Goal: Transaction & Acquisition: Obtain resource

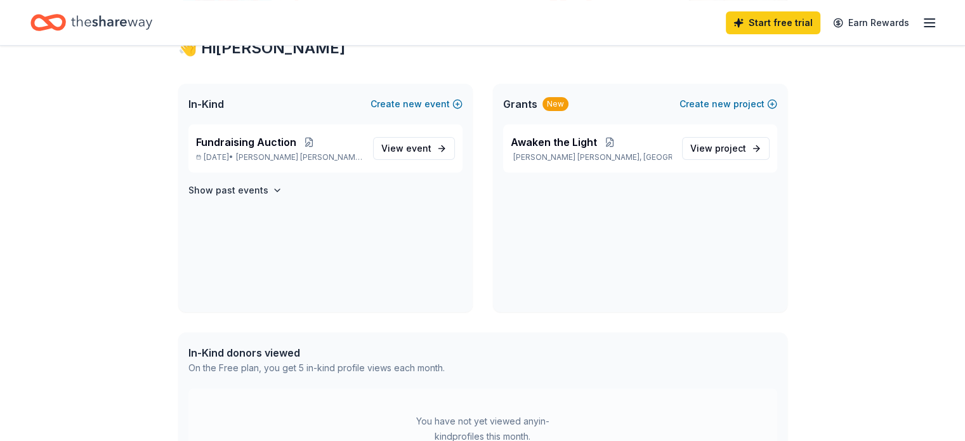
scroll to position [190, 0]
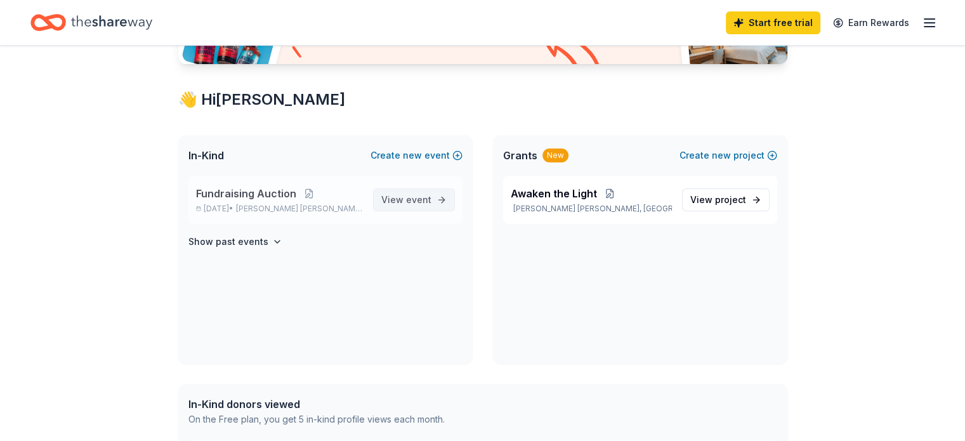
click at [416, 207] on span "View event" at bounding box center [406, 199] width 50 height 15
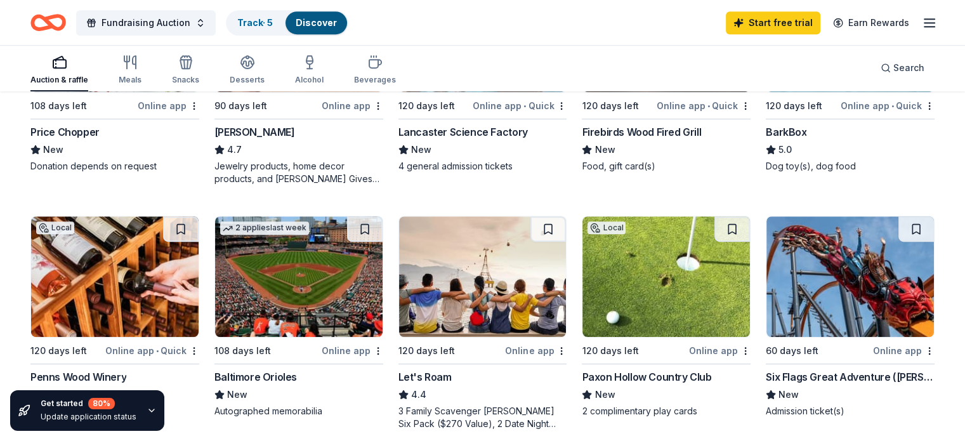
scroll to position [825, 0]
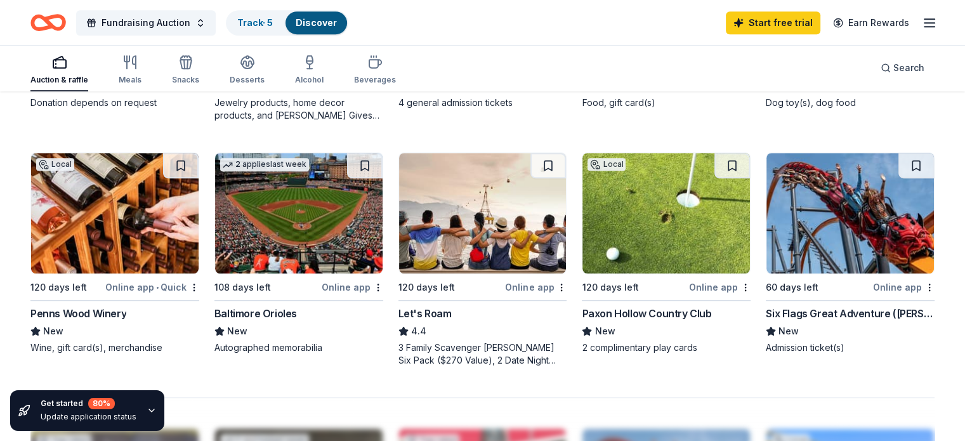
click at [126, 306] on div "Penns Wood Winery" at bounding box center [78, 313] width 96 height 15
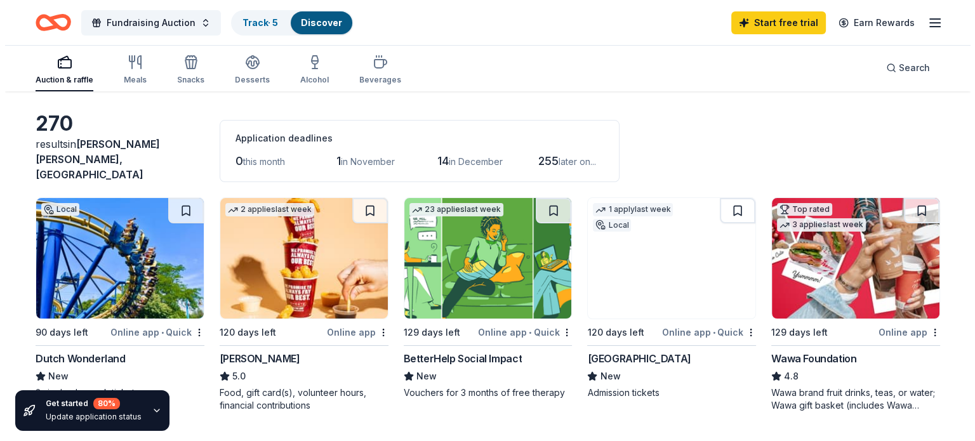
scroll to position [0, 0]
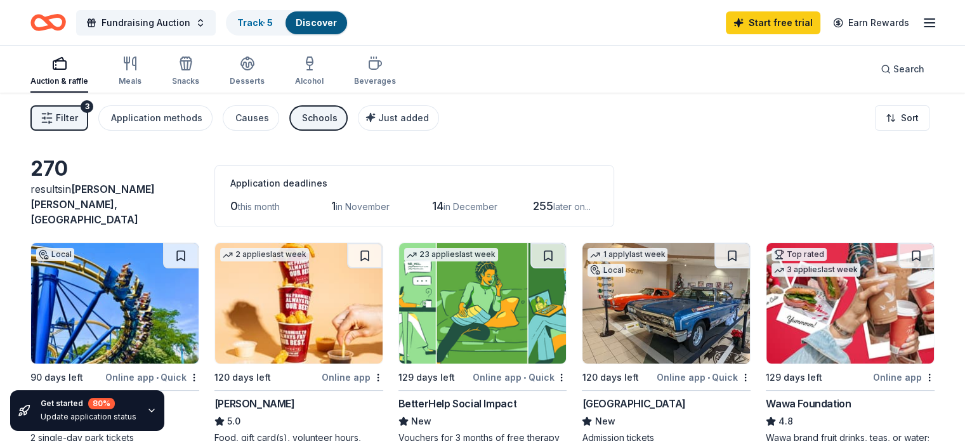
click at [53, 112] on icon "button" at bounding box center [47, 118] width 13 height 13
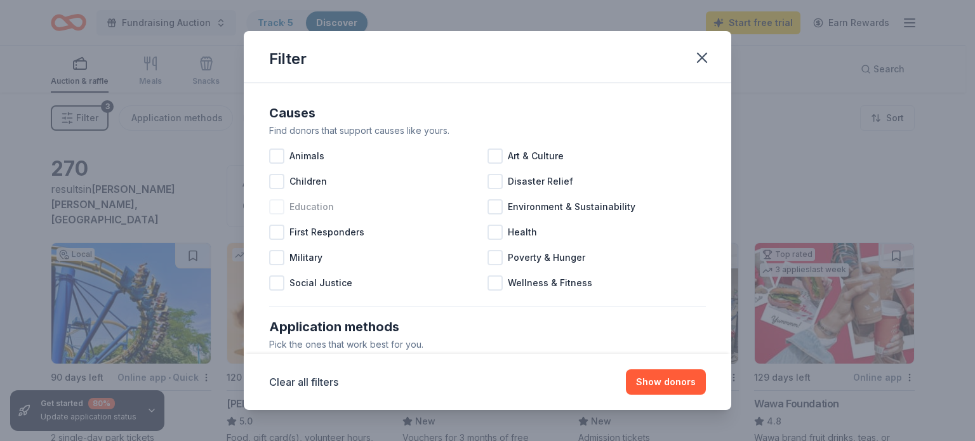
click at [279, 207] on div at bounding box center [276, 206] width 15 height 15
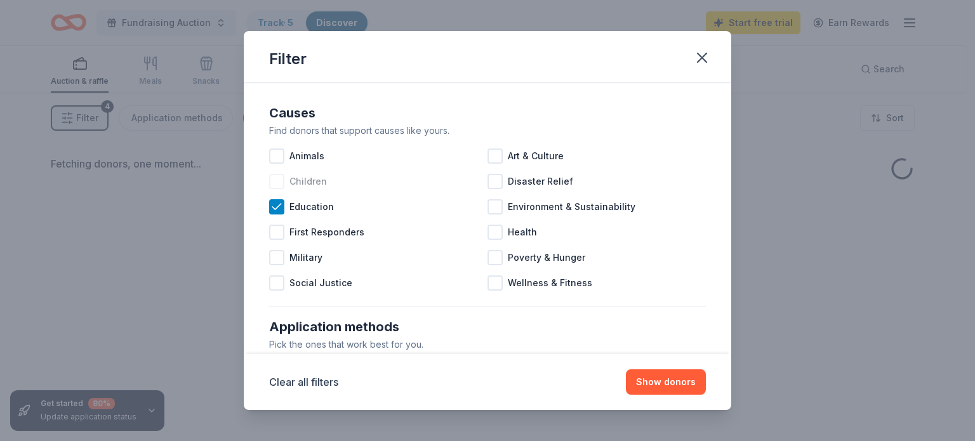
click at [281, 179] on div at bounding box center [276, 181] width 15 height 15
click at [277, 282] on div at bounding box center [276, 282] width 15 height 15
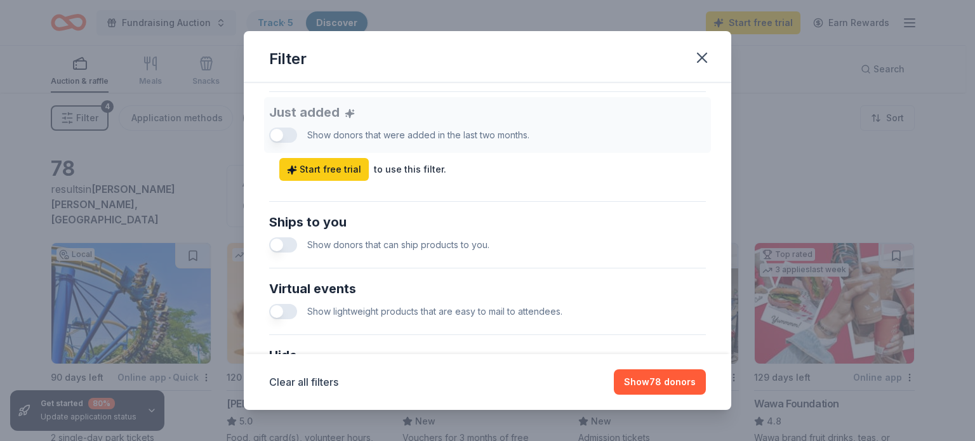
scroll to position [508, 0]
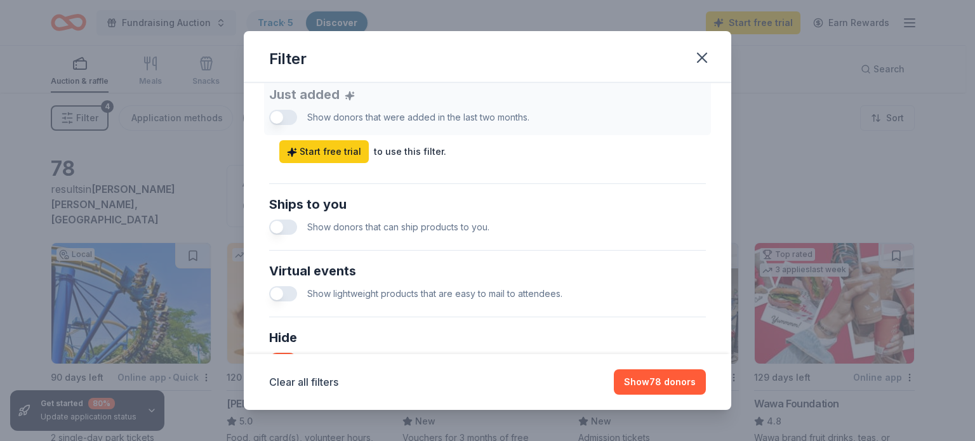
click at [283, 114] on div "Just added Show donors that were added in the last two months. Start free trial…" at bounding box center [487, 121] width 437 height 84
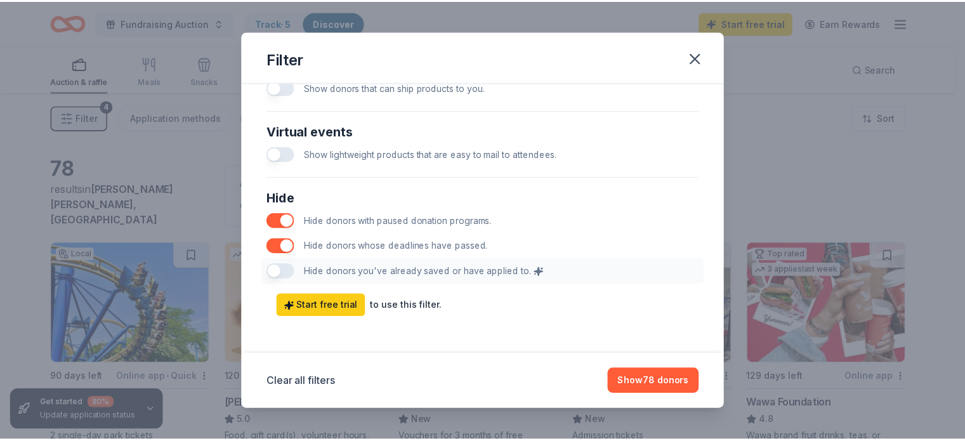
scroll to position [650, 0]
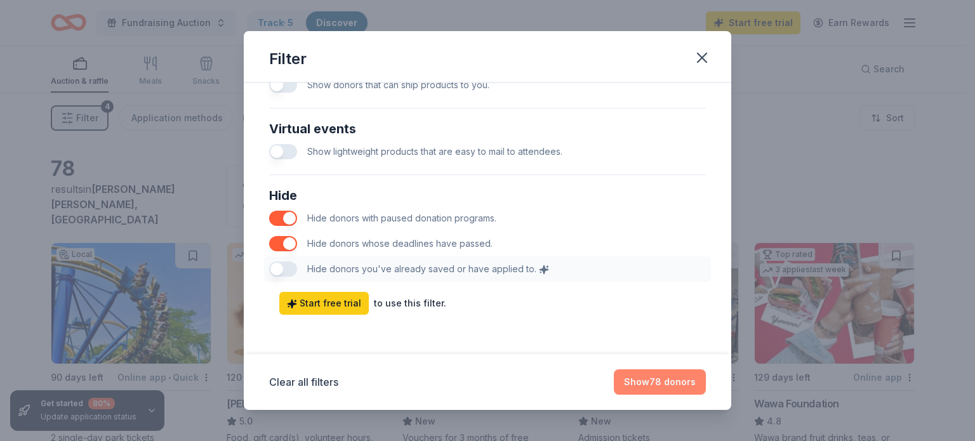
click at [658, 388] on button "Show 78 donors" at bounding box center [660, 381] width 92 height 25
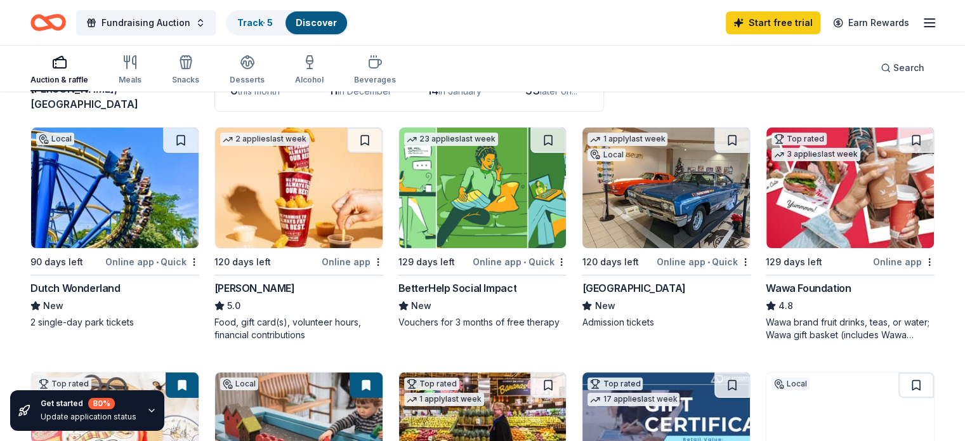
scroll to position [0, 0]
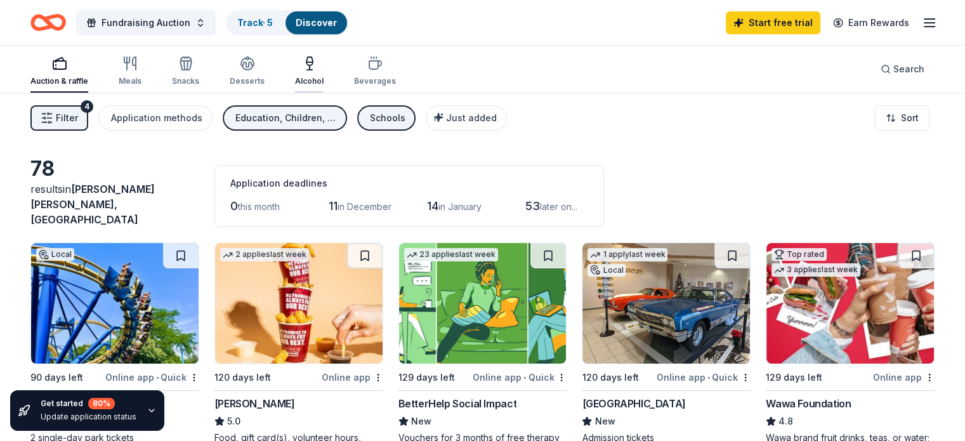
click at [317, 68] on icon "button" at bounding box center [309, 63] width 15 height 15
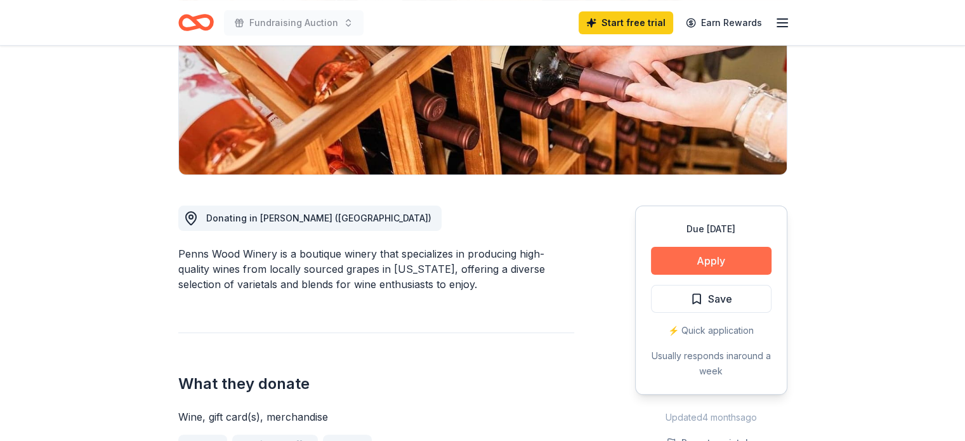
scroll to position [317, 0]
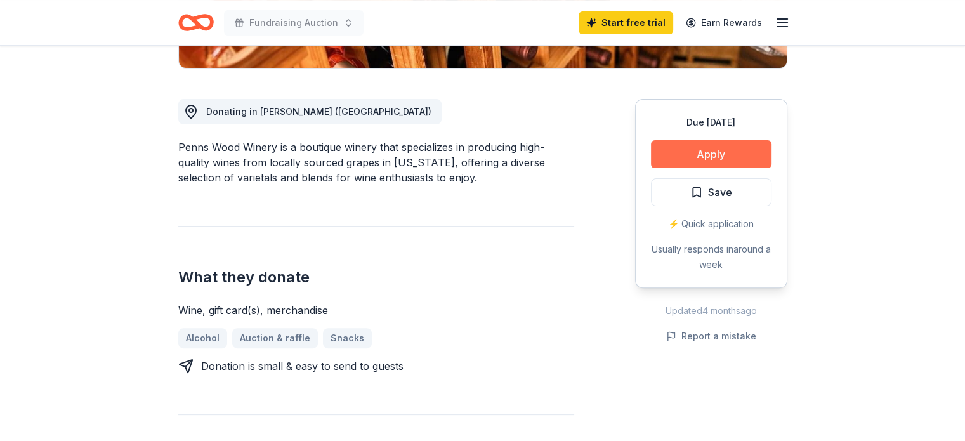
click at [696, 152] on button "Apply" at bounding box center [711, 154] width 121 height 28
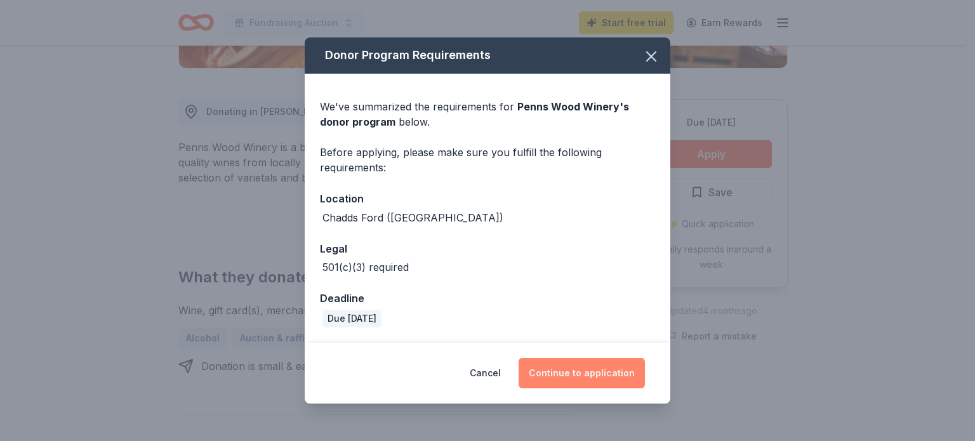
click at [599, 367] on button "Continue to application" at bounding box center [581, 373] width 126 height 30
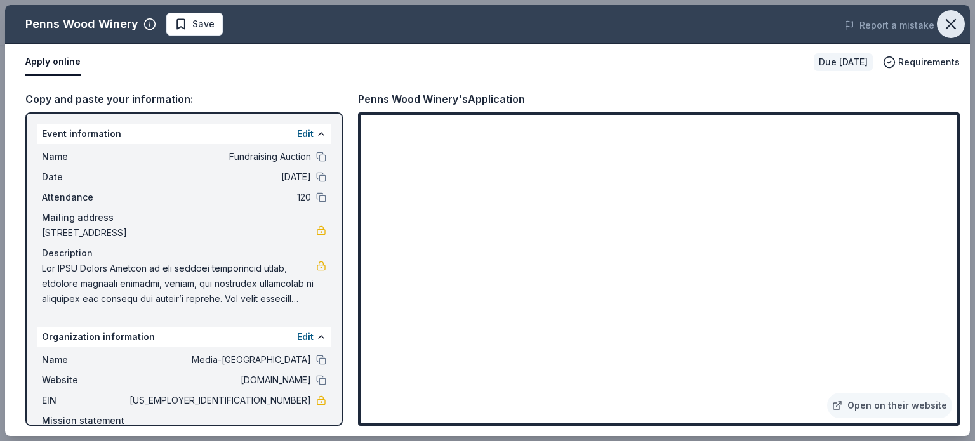
click at [955, 26] on icon "button" at bounding box center [951, 24] width 18 height 18
